Goal: Task Accomplishment & Management: Manage account settings

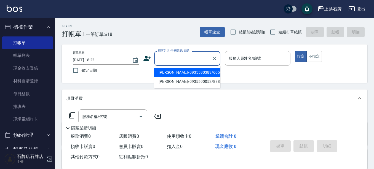
click at [197, 61] on input "顧客姓名/手機號碼/編號" at bounding box center [183, 58] width 53 height 10
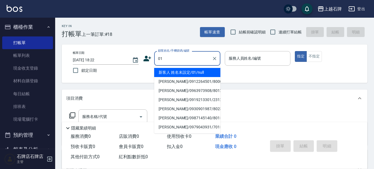
click at [193, 69] on li "新客人 姓名未設定/01/null" at bounding box center [187, 72] width 66 height 9
type input "新客人 姓名未設定/01/null"
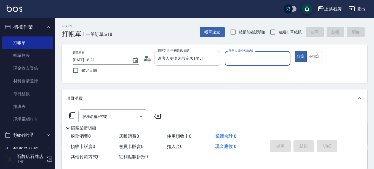
click at [251, 52] on label "服務人員姓名/編號" at bounding box center [240, 51] width 24 height 4
click at [251, 53] on input "服務人員姓名/編號" at bounding box center [257, 58] width 61 height 10
click at [249, 62] on input "服務人員姓名/編號" at bounding box center [257, 58] width 61 height 10
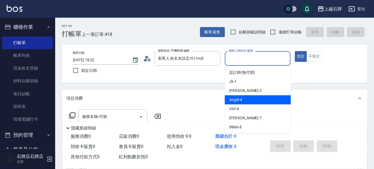
click at [255, 98] on div "Angel -4" at bounding box center [258, 99] width 66 height 9
type input "Angel-4"
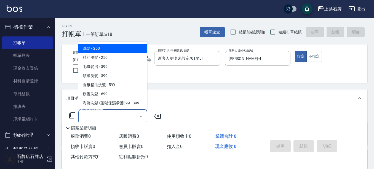
click at [126, 118] on input "服務名稱/代號" at bounding box center [109, 117] width 56 height 10
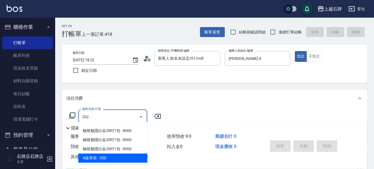
click at [133, 158] on span "A級單剪 - 350" at bounding box center [112, 157] width 69 height 9
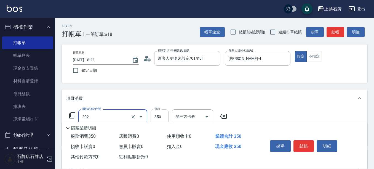
type input "A級單剪(202)"
click at [156, 117] on input "350" at bounding box center [159, 116] width 18 height 15
type input "399"
click at [313, 57] on button "不指定" at bounding box center [313, 56] width 15 height 11
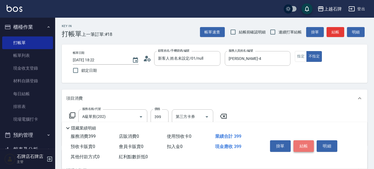
click at [303, 144] on button "結帳" at bounding box center [303, 146] width 21 height 12
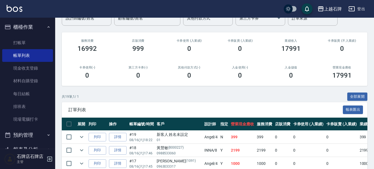
scroll to position [55, 0]
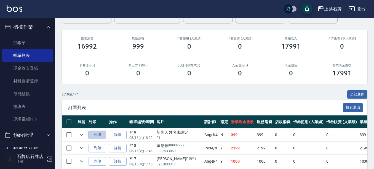
click at [95, 135] on button "列印" at bounding box center [97, 134] width 18 height 9
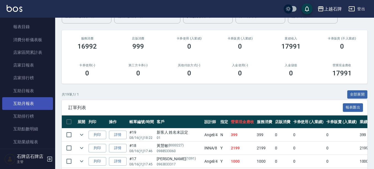
scroll to position [220, 0]
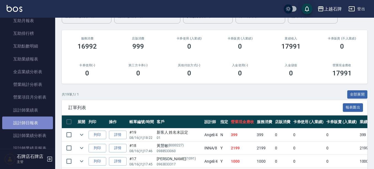
click at [34, 123] on link "設計師日報表" at bounding box center [27, 122] width 51 height 13
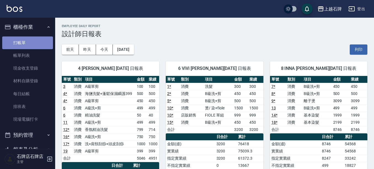
click at [33, 44] on link "打帳單" at bounding box center [27, 42] width 51 height 13
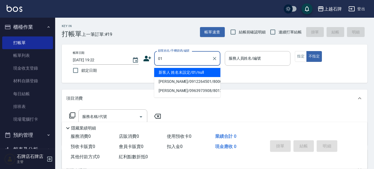
type input "新客人 姓名未設定/01/null"
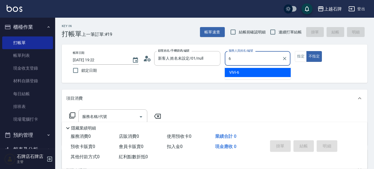
type input "ViVi-6"
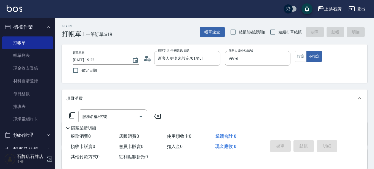
click at [232, 95] on div "項目消費" at bounding box center [214, 98] width 305 height 18
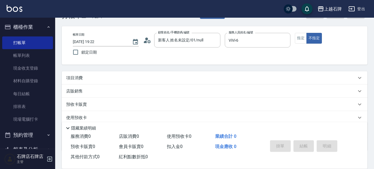
scroll to position [28, 0]
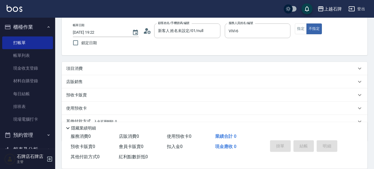
click at [84, 73] on div "項目消費" at bounding box center [214, 68] width 305 height 13
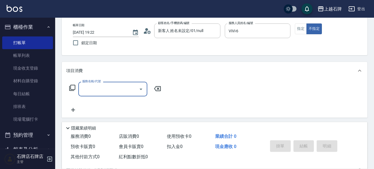
scroll to position [0, 0]
click at [90, 91] on input "服務名稱/代號" at bounding box center [109, 89] width 56 height 10
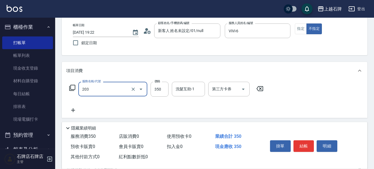
type input "B級洗+剪(203)"
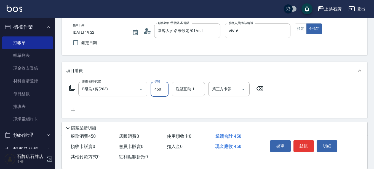
type input "450"
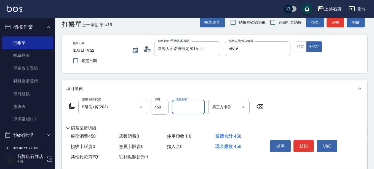
scroll to position [0, 0]
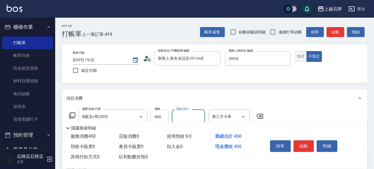
click at [299, 53] on button "指定" at bounding box center [301, 56] width 12 height 11
click at [340, 35] on button "結帳" at bounding box center [335, 32] width 18 height 10
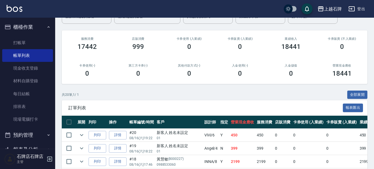
scroll to position [55, 0]
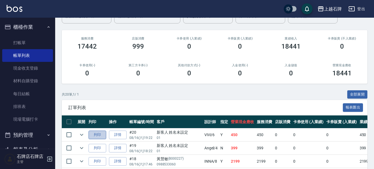
click at [105, 134] on button "列印" at bounding box center [97, 134] width 18 height 9
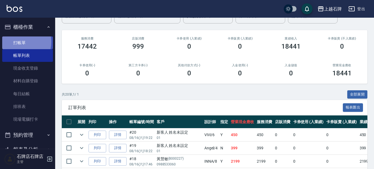
click at [17, 42] on link "打帳單" at bounding box center [27, 42] width 51 height 13
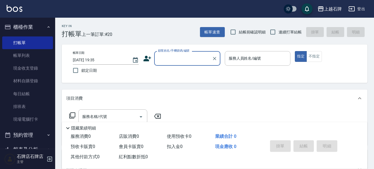
click at [146, 56] on icon at bounding box center [147, 59] width 8 height 6
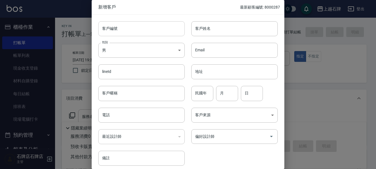
click at [148, 32] on input "客戶編號" at bounding box center [141, 28] width 87 height 15
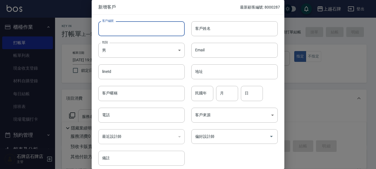
type input "0"
type input "60598"
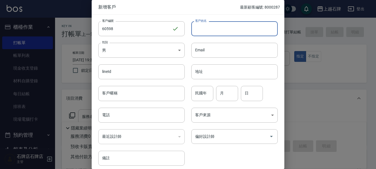
click at [269, 30] on input "客戶姓名" at bounding box center [235, 28] width 87 height 15
type input "許瑀芮"
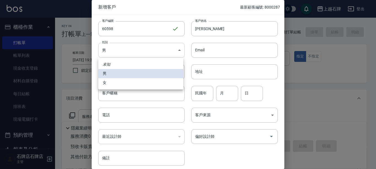
click at [158, 49] on body "上越石牌 登出 櫃檯作業 打帳單 帳單列表 現金收支登錄 材料自購登錄 每日結帳 排班表 現場電腦打卡 預約管理 預約管理 單日預約紀錄 單週預約紀錄 報表及…" at bounding box center [188, 134] width 376 height 268
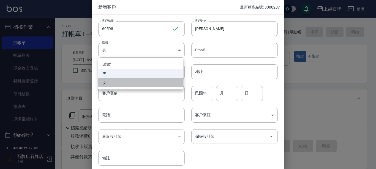
click at [154, 80] on li "女" at bounding box center [140, 82] width 85 height 9
type input "FEMALE"
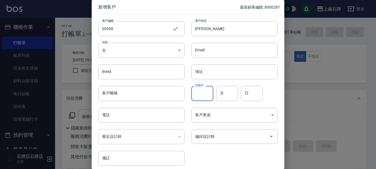
click at [203, 93] on input "民國年" at bounding box center [203, 93] width 22 height 15
type input "96"
type input "08"
type input "10"
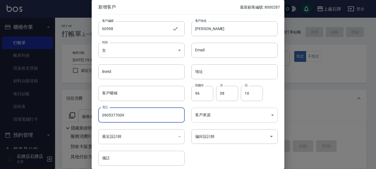
type input "0905377009"
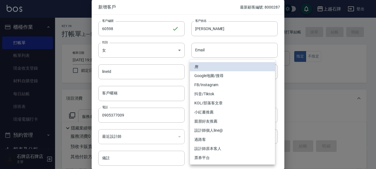
click at [226, 113] on body "上越石牌 登出 櫃檯作業 打帳單 帳單列表 現金收支登錄 材料自購登錄 每日結帳 排班表 現場電腦打卡 預約管理 預約管理 單日預約紀錄 單週預約紀錄 報表及…" at bounding box center [188, 134] width 376 height 268
click at [210, 88] on li "FB/Instagram" at bounding box center [232, 84] width 85 height 9
type input "FB/Instagram"
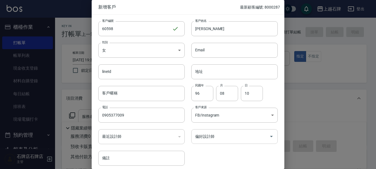
click at [233, 131] on input "偏好設計師" at bounding box center [230, 136] width 73 height 10
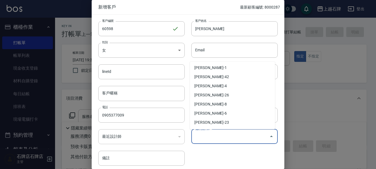
scroll to position [83, 0]
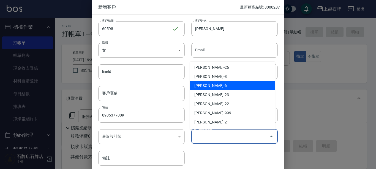
click at [201, 84] on li "王雯萍-6" at bounding box center [232, 85] width 85 height 9
type input "王雯萍"
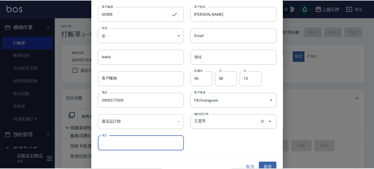
scroll to position [22, 0]
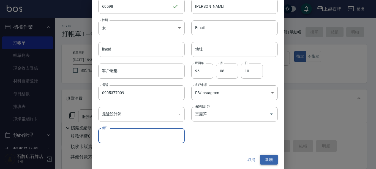
click at [264, 162] on button "新增" at bounding box center [269, 159] width 18 height 10
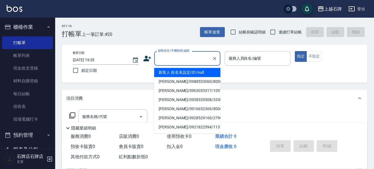
click at [167, 57] on input "顧客姓名/手機號碼/編號" at bounding box center [183, 58] width 53 height 10
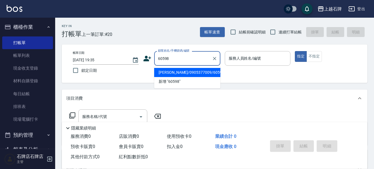
click at [201, 70] on li "許瑀芮/0905377009/60598" at bounding box center [187, 72] width 66 height 9
type input "許瑀芮/0905377009/60598"
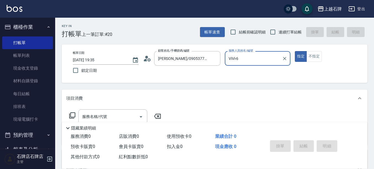
type input "ViVi-6"
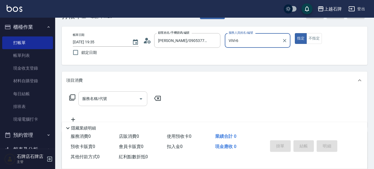
scroll to position [28, 0]
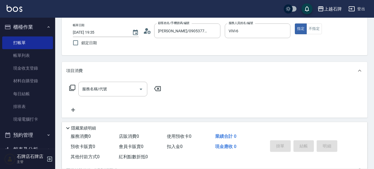
click at [74, 86] on icon at bounding box center [72, 87] width 7 height 7
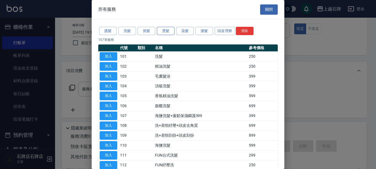
click at [161, 31] on button "燙髮" at bounding box center [166, 31] width 18 height 9
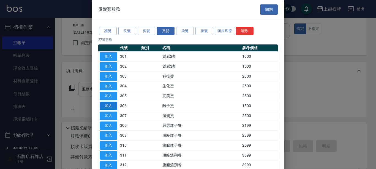
click at [101, 106] on button "加入" at bounding box center [109, 105] width 18 height 9
type input "離子燙(306)"
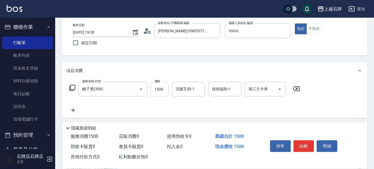
click at [167, 87] on input "1500" at bounding box center [159, 89] width 18 height 15
type input "2299"
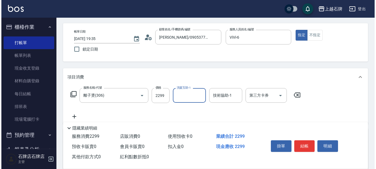
scroll to position [0, 0]
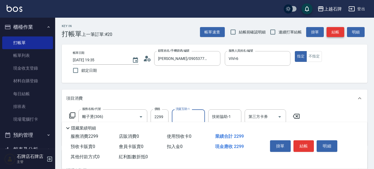
click at [333, 29] on button "結帳" at bounding box center [335, 32] width 18 height 10
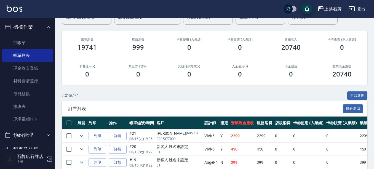
scroll to position [55, 0]
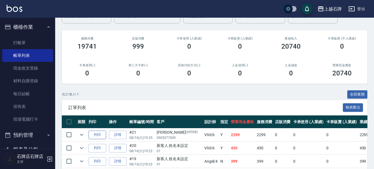
click at [95, 134] on button "列印" at bounding box center [97, 134] width 18 height 9
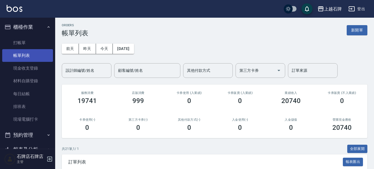
scroll to position [0, 0]
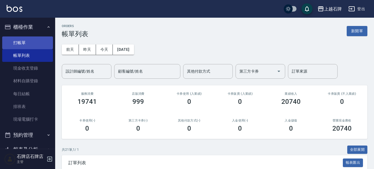
click at [17, 41] on link "打帳單" at bounding box center [27, 42] width 51 height 13
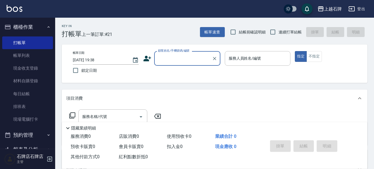
click at [158, 65] on div "顧客姓名/手機號碼/編號" at bounding box center [187, 58] width 66 height 15
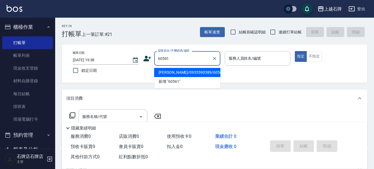
click at [205, 69] on li "鄭恬恬/0935590389/60561" at bounding box center [187, 72] width 66 height 9
type input "鄭恬恬/0935590389/60561"
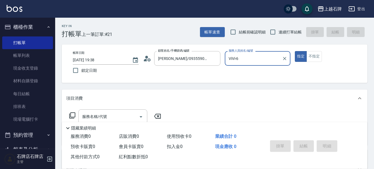
type input "ViVi-6"
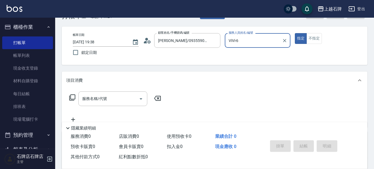
scroll to position [28, 0]
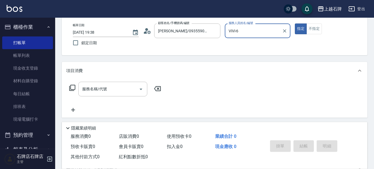
click at [69, 85] on icon at bounding box center [72, 87] width 7 height 7
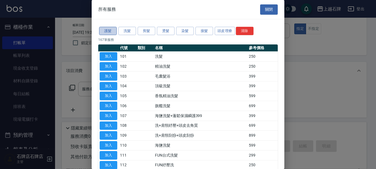
click at [114, 30] on button "護髮" at bounding box center [108, 31] width 18 height 9
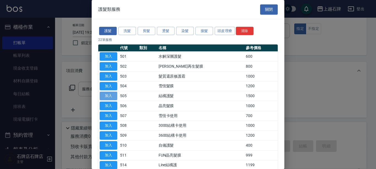
click at [110, 97] on button "加入" at bounding box center [109, 96] width 18 height 9
type input "結構護髮(505)"
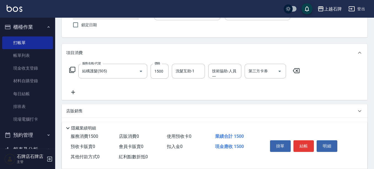
scroll to position [55, 0]
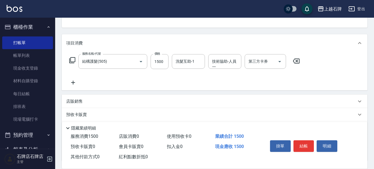
click at [75, 82] on icon at bounding box center [73, 82] width 14 height 7
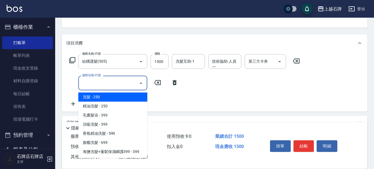
click at [114, 82] on input "服務名稱/代號" at bounding box center [109, 83] width 56 height 10
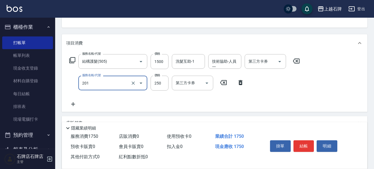
type input "B級單剪(201)"
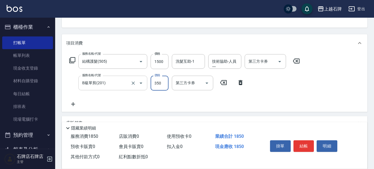
type input "350"
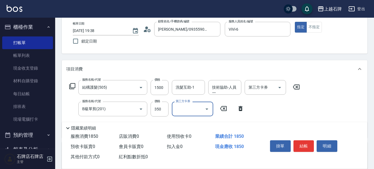
scroll to position [0, 0]
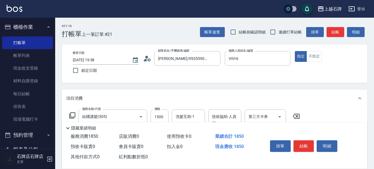
click at [339, 18] on div "Key In 打帳單 上一筆訂單:#21 帳單速查 結帳前確認明細 連續打單結帳 掛單 結帳 明細" at bounding box center [211, 28] width 312 height 20
click at [330, 31] on button "結帳" at bounding box center [335, 32] width 18 height 10
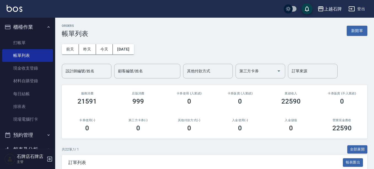
scroll to position [28, 0]
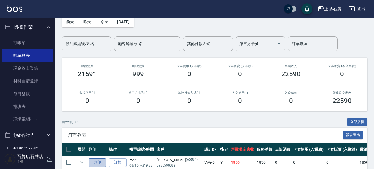
click at [101, 159] on button "列印" at bounding box center [97, 162] width 18 height 9
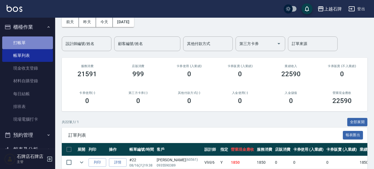
click at [38, 44] on link "打帳單" at bounding box center [27, 42] width 51 height 13
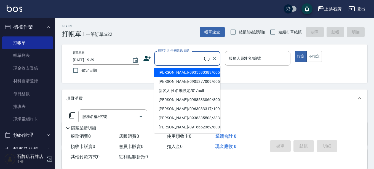
click at [188, 56] on input "顧客姓名/手機號碼/編號" at bounding box center [180, 58] width 47 height 10
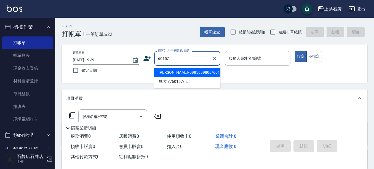
click at [200, 70] on li "侯淑珍/0985699800/60157" at bounding box center [187, 72] width 66 height 9
type input "侯淑珍/0985699800/60157"
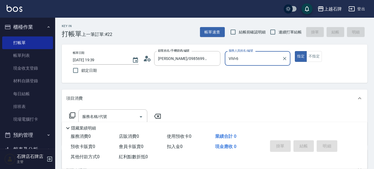
type input "ViVi-6"
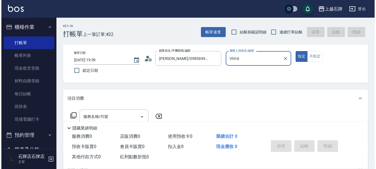
scroll to position [28, 0]
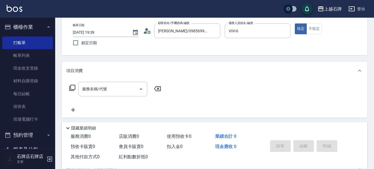
click at [71, 88] on icon at bounding box center [72, 88] width 6 height 6
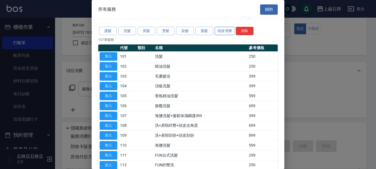
click at [232, 31] on button "頭皮理療" at bounding box center [225, 31] width 20 height 9
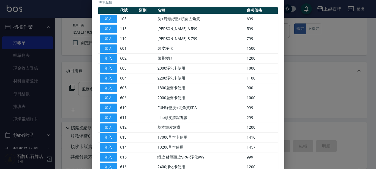
scroll to position [55, 0]
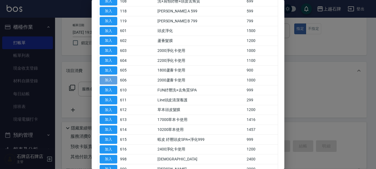
click at [114, 79] on button "加入" at bounding box center [109, 80] width 18 height 9
type input "2000蘆薈卡使用(606)"
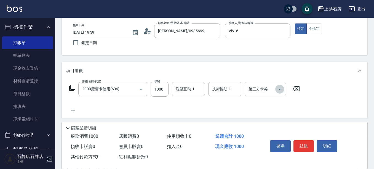
click at [277, 88] on icon "Open" at bounding box center [279, 89] width 7 height 7
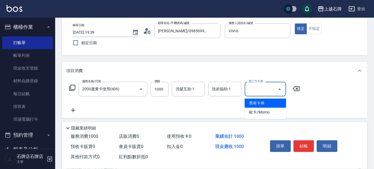
click at [271, 106] on span "舊有卡券" at bounding box center [264, 102] width 41 height 9
type input "舊有卡券"
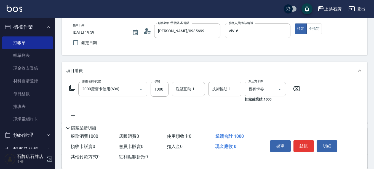
click at [72, 114] on icon at bounding box center [73, 115] width 14 height 7
click at [72, 86] on icon at bounding box center [72, 87] width 7 height 7
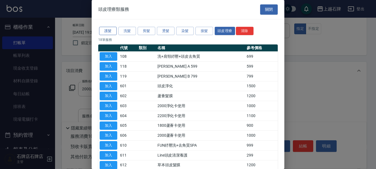
click at [108, 30] on button "護髮" at bounding box center [108, 31] width 18 height 9
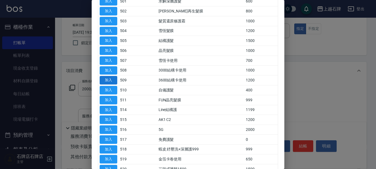
click at [107, 76] on button "加入" at bounding box center [109, 80] width 18 height 9
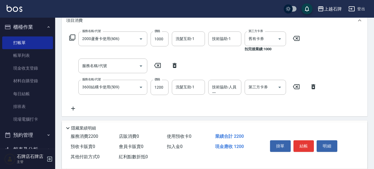
scroll to position [83, 0]
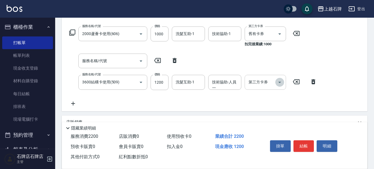
click at [279, 82] on icon "Open" at bounding box center [279, 82] width 7 height 7
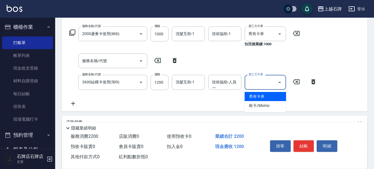
click at [266, 96] on span "舊有卡券" at bounding box center [264, 96] width 41 height 9
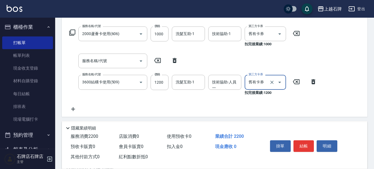
type input "舊有卡券"
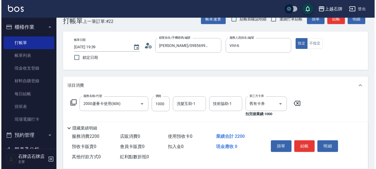
scroll to position [0, 0]
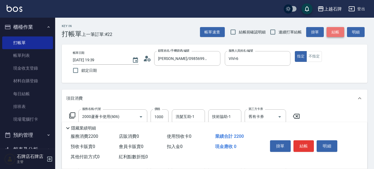
click at [333, 31] on button "結帳" at bounding box center [335, 32] width 18 height 10
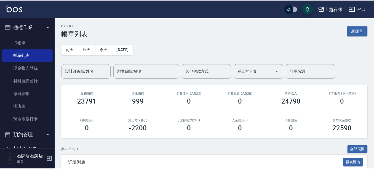
scroll to position [109, 0]
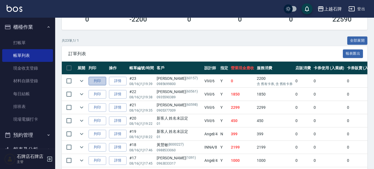
click at [98, 80] on button "列印" at bounding box center [97, 81] width 18 height 9
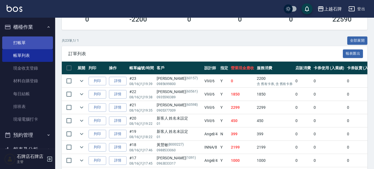
click at [35, 42] on link "打帳單" at bounding box center [27, 42] width 51 height 13
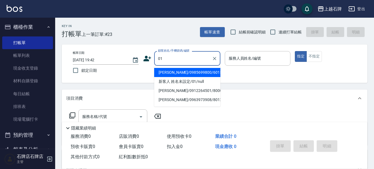
type input "侯淑珍/0985699800/60157"
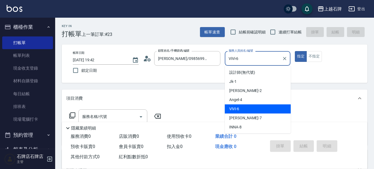
type input "ViVi-6"
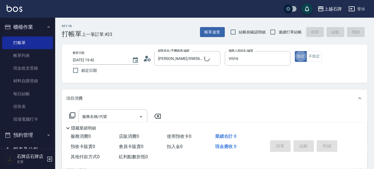
type button "true"
type input "新客人 姓名未設定/01/null"
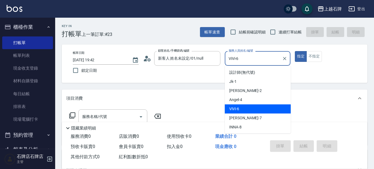
click at [252, 55] on input "ViVi-6" at bounding box center [253, 58] width 53 height 10
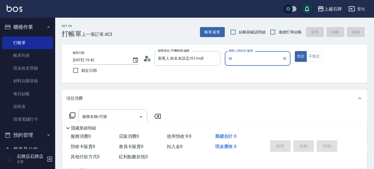
type input "V"
type input "INNA-8"
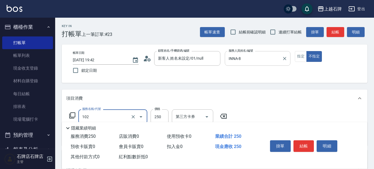
type input "精油洗髮(102)"
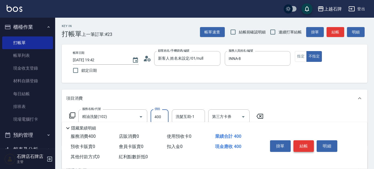
type input "400"
click at [299, 142] on button "結帳" at bounding box center [303, 146] width 21 height 12
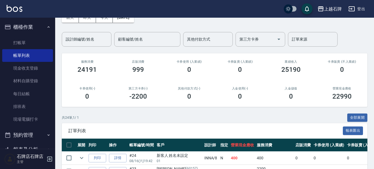
scroll to position [55, 0]
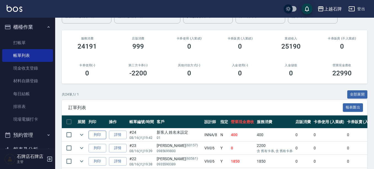
click at [89, 135] on button "列印" at bounding box center [97, 134] width 18 height 9
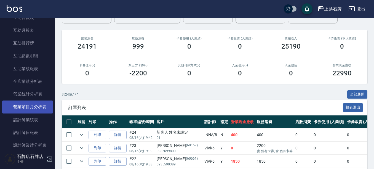
scroll to position [220, 0]
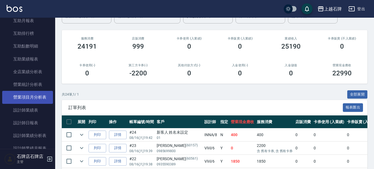
click at [25, 128] on link "設計師日報表" at bounding box center [27, 122] width 51 height 13
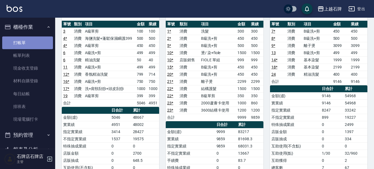
click at [32, 40] on link "打帳單" at bounding box center [27, 42] width 51 height 13
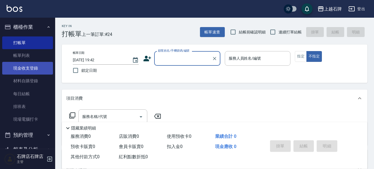
click at [38, 67] on link "現金收支登錄" at bounding box center [27, 68] width 51 height 13
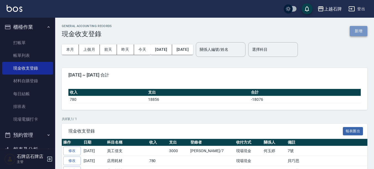
click at [351, 31] on button "新增" at bounding box center [358, 31] width 18 height 10
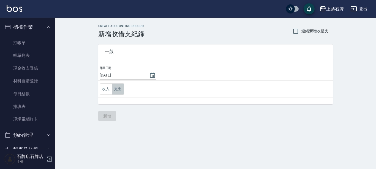
click at [119, 85] on button "支出" at bounding box center [118, 88] width 12 height 11
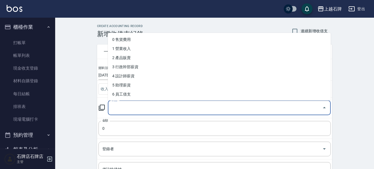
click at [122, 109] on input "科目" at bounding box center [214, 108] width 209 height 10
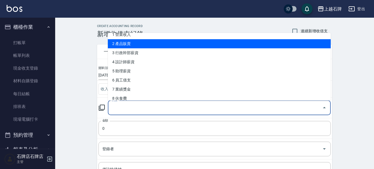
scroll to position [28, 0]
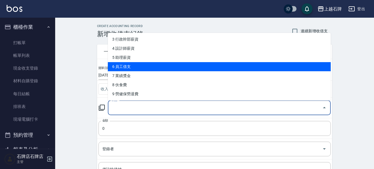
click at [142, 66] on li "6 員工借支" at bounding box center [219, 66] width 223 height 9
type input "6 員工借支"
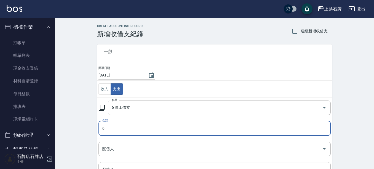
click at [140, 131] on input "0" at bounding box center [214, 128] width 232 height 15
type input "05000"
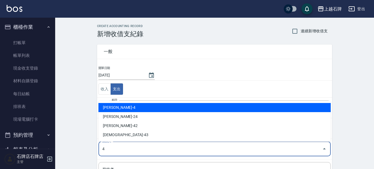
type input "陳貞秀-4"
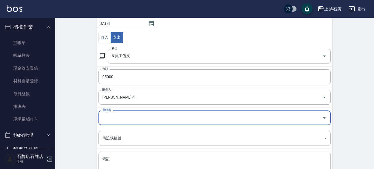
scroll to position [60, 0]
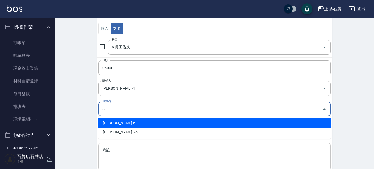
type input "王雯萍-6"
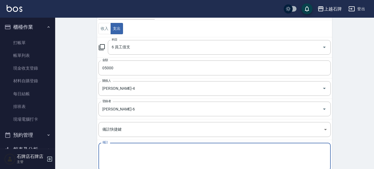
click at [158, 153] on textarea "備註" at bounding box center [214, 156] width 224 height 19
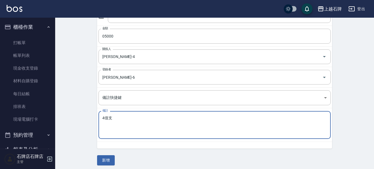
scroll to position [95, 0]
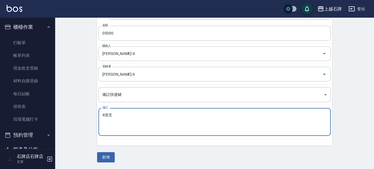
type textarea "4借支"
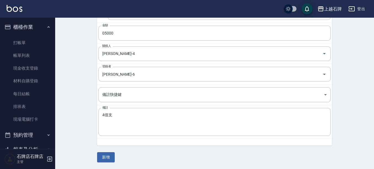
click at [112, 147] on div "一般 開單日期 2025/08/16 收入 支出 科目 6 員工借支 科目 金額 05000 金額 關係人 陳貞秀-4 關係人 登錄者 王雯萍-6 登錄者 備…" at bounding box center [214, 52] width 235 height 219
click at [106, 161] on button "新增" at bounding box center [106, 157] width 18 height 10
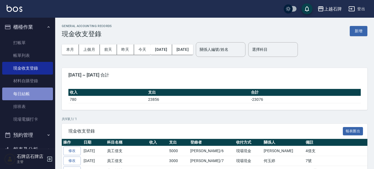
click at [38, 91] on link "每日結帳" at bounding box center [27, 93] width 51 height 13
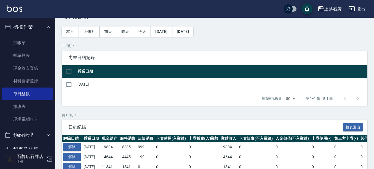
scroll to position [28, 0]
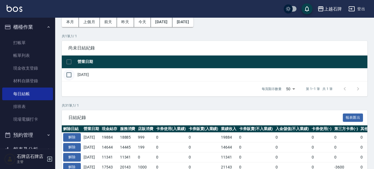
click at [69, 74] on input "checkbox" at bounding box center [69, 75] width 12 height 12
checkbox input "true"
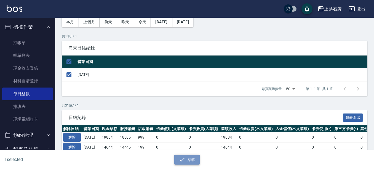
click at [194, 157] on button "結帳" at bounding box center [187, 159] width 26 height 10
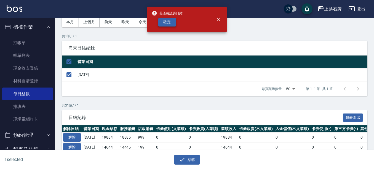
click at [170, 26] on button "確定" at bounding box center [167, 22] width 18 height 9
checkbox input "false"
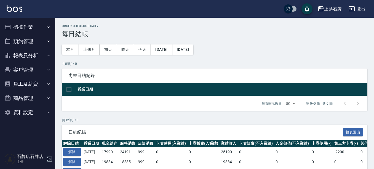
scroll to position [28, 0]
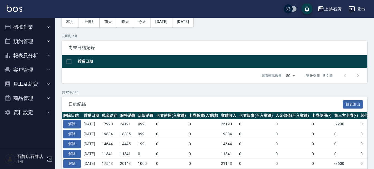
click at [44, 63] on button "客戶管理" at bounding box center [27, 70] width 51 height 14
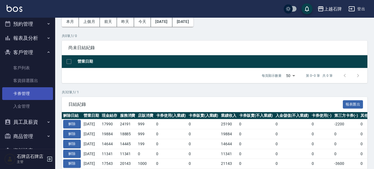
scroll to position [33, 0]
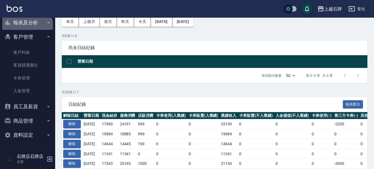
click at [26, 29] on button "報表及分析" at bounding box center [27, 22] width 51 height 14
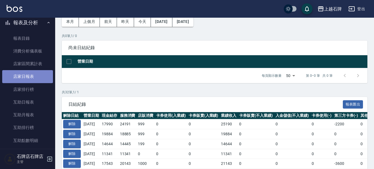
click at [29, 71] on link "店家日報表" at bounding box center [27, 76] width 51 height 13
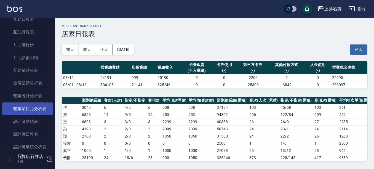
scroll to position [143, 0]
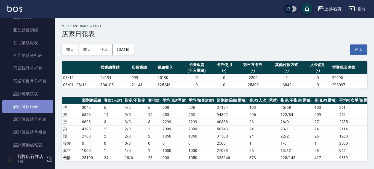
click at [36, 104] on link "設計師日報表" at bounding box center [27, 106] width 51 height 13
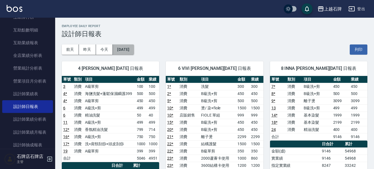
click at [117, 48] on button "[DATE]" at bounding box center [123, 49] width 21 height 10
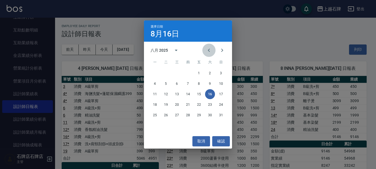
click at [206, 49] on button "Previous month" at bounding box center [209, 50] width 13 height 13
click at [174, 92] on button "16" at bounding box center [177, 94] width 10 height 10
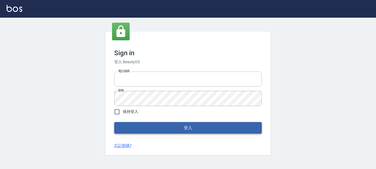
type input "0228278166"
click at [165, 125] on button "登入" at bounding box center [188, 128] width 148 height 12
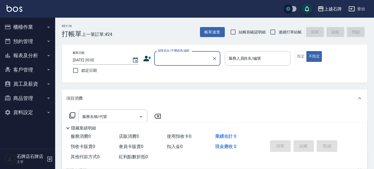
click at [18, 55] on button "報表及分析" at bounding box center [27, 55] width 51 height 14
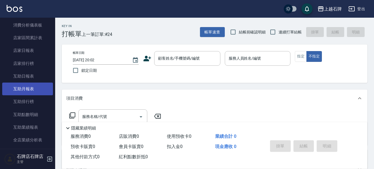
scroll to position [55, 0]
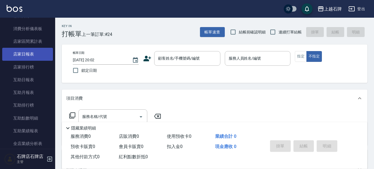
click at [28, 48] on link "店家日報表" at bounding box center [27, 54] width 51 height 13
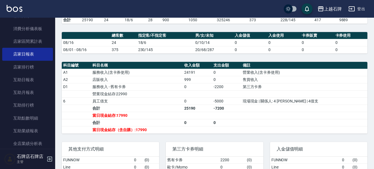
scroll to position [138, 0]
